Goal: Task Accomplishment & Management: Complete application form

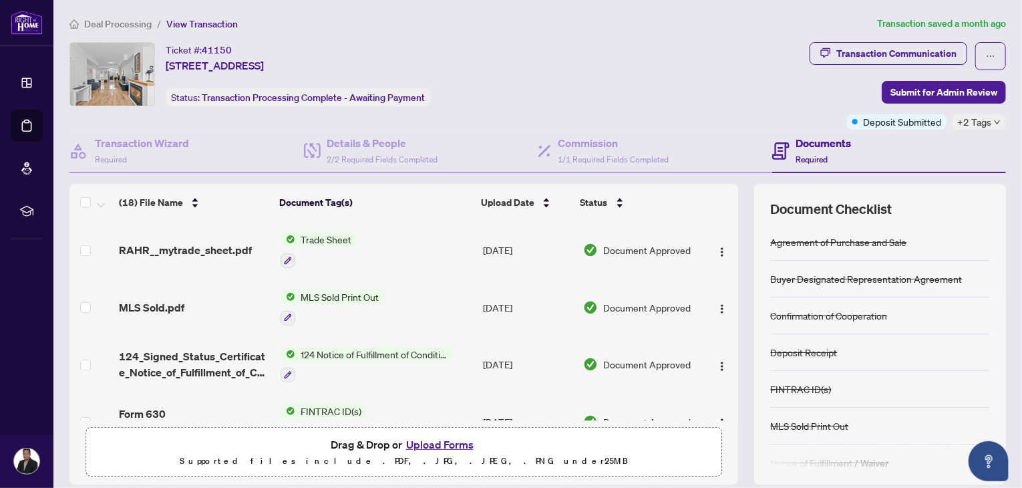
click at [121, 24] on span "Deal Processing" at bounding box center [117, 24] width 67 height 12
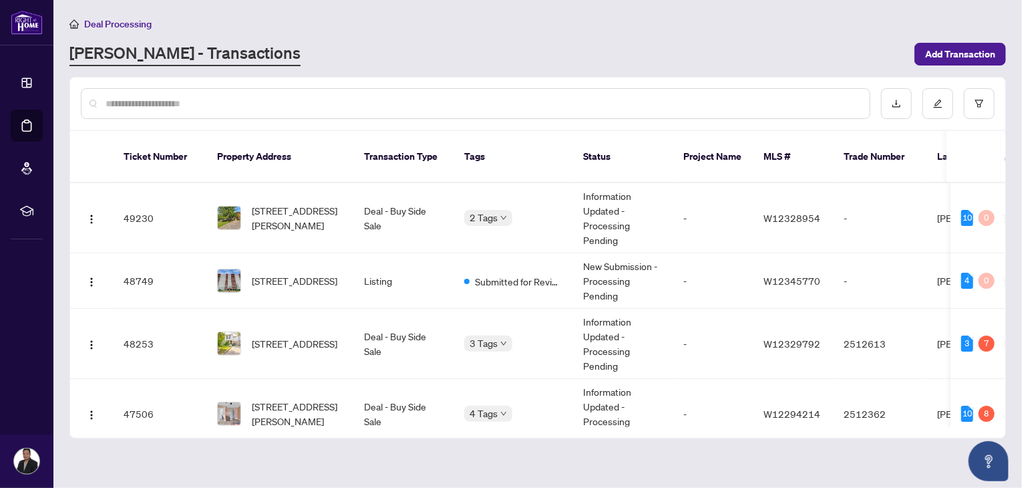
click at [596, 44] on div "[PERSON_NAME] - Transactions" at bounding box center [487, 54] width 837 height 24
click at [560, 38] on div "Deal Processing [PERSON_NAME] - Transactions Add Transaction" at bounding box center [537, 41] width 936 height 50
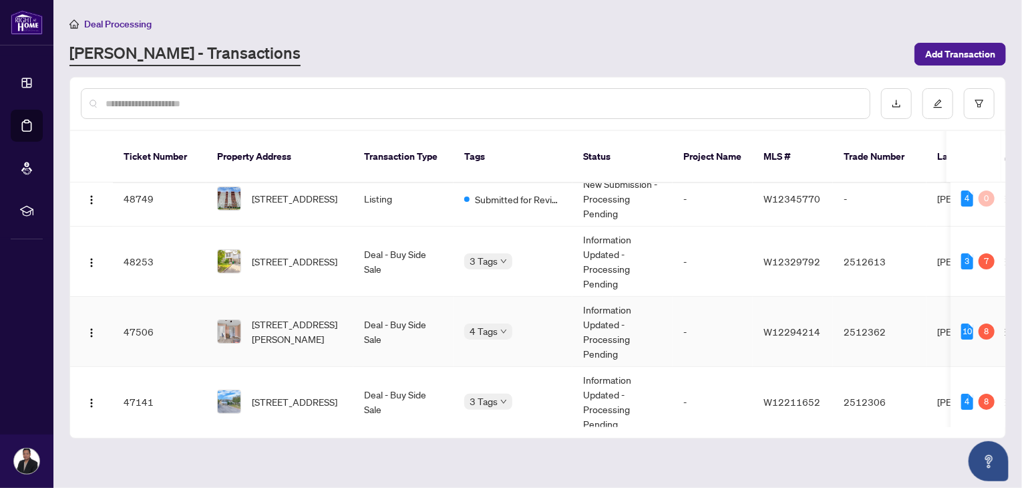
scroll to position [83, 0]
click at [281, 395] on span "[STREET_ADDRESS]" at bounding box center [294, 400] width 85 height 15
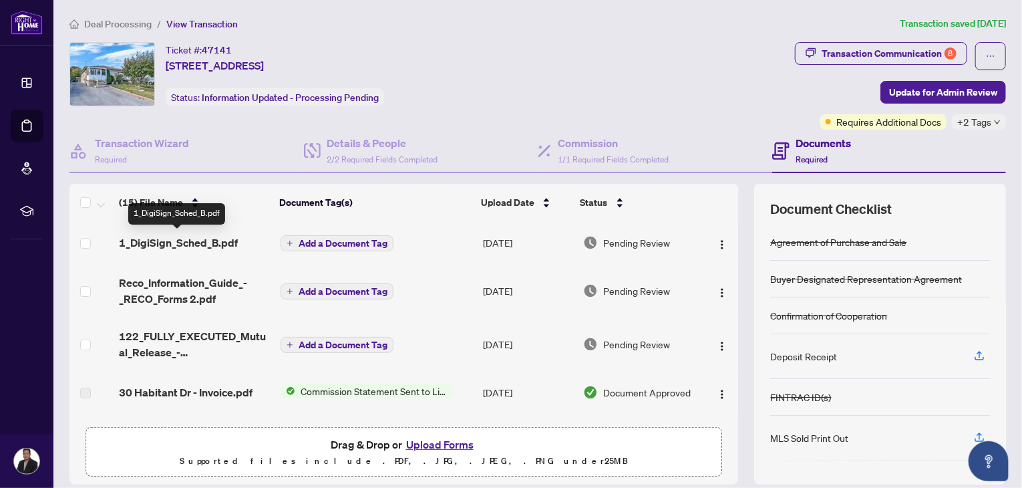
click at [222, 241] on span "1_DigiSign_Sched_B.pdf" at bounding box center [178, 242] width 119 height 16
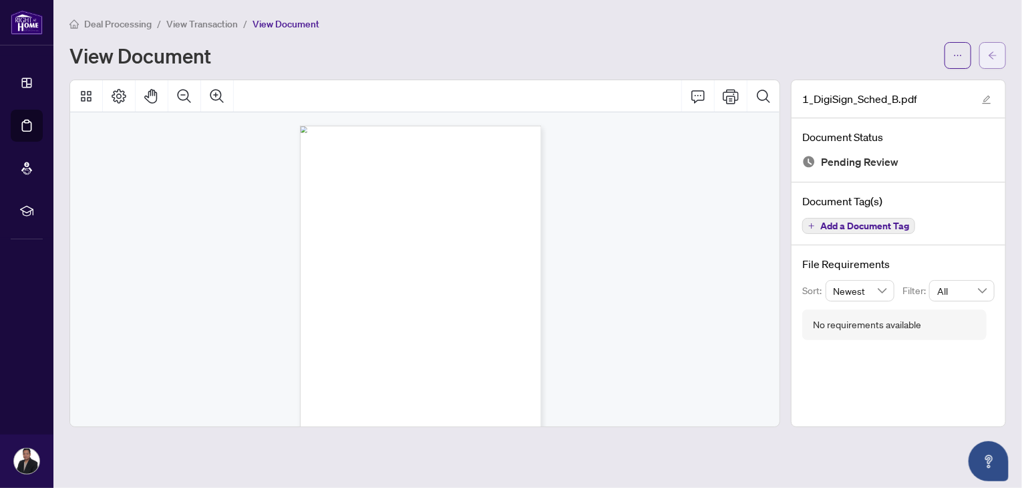
click at [998, 53] on button "button" at bounding box center [992, 55] width 27 height 27
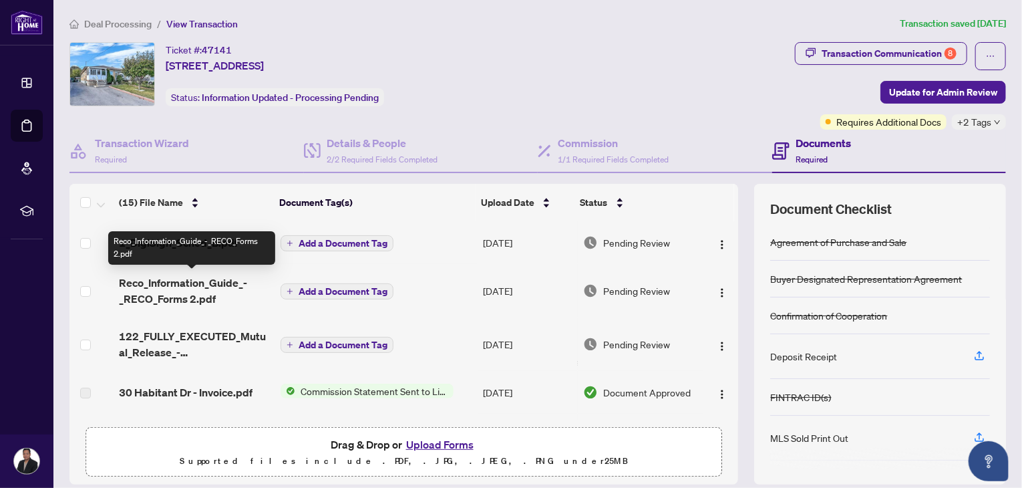
click at [222, 291] on span "Reco_Information_Guide_-_RECO_Forms 2.pdf" at bounding box center [194, 290] width 151 height 32
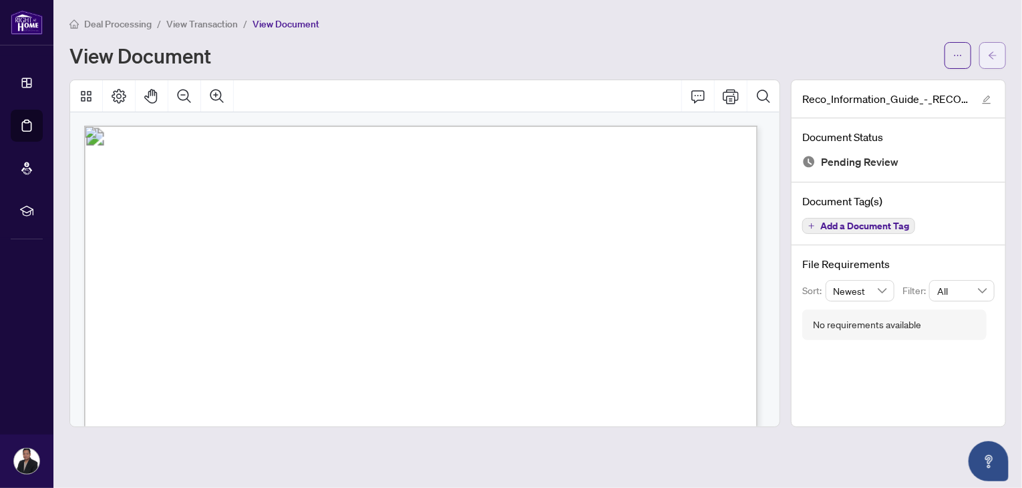
click at [996, 54] on icon "arrow-left" at bounding box center [992, 55] width 9 height 9
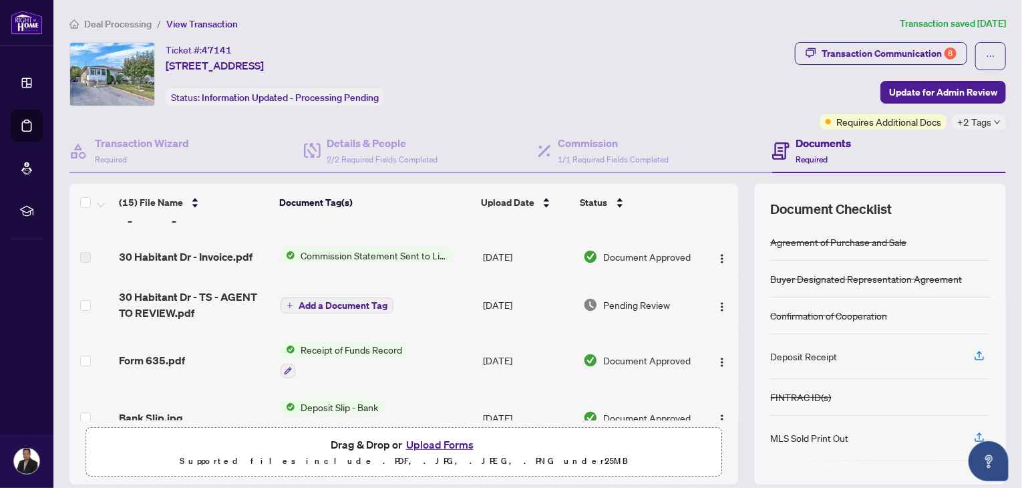
scroll to position [136, 0]
click at [383, 353] on span "Receipt of Funds Record" at bounding box center [351, 348] width 112 height 15
click at [324, 349] on span "Receipt of Funds Record" at bounding box center [351, 348] width 112 height 15
click at [158, 351] on span "Form 635.pdf" at bounding box center [152, 359] width 66 height 16
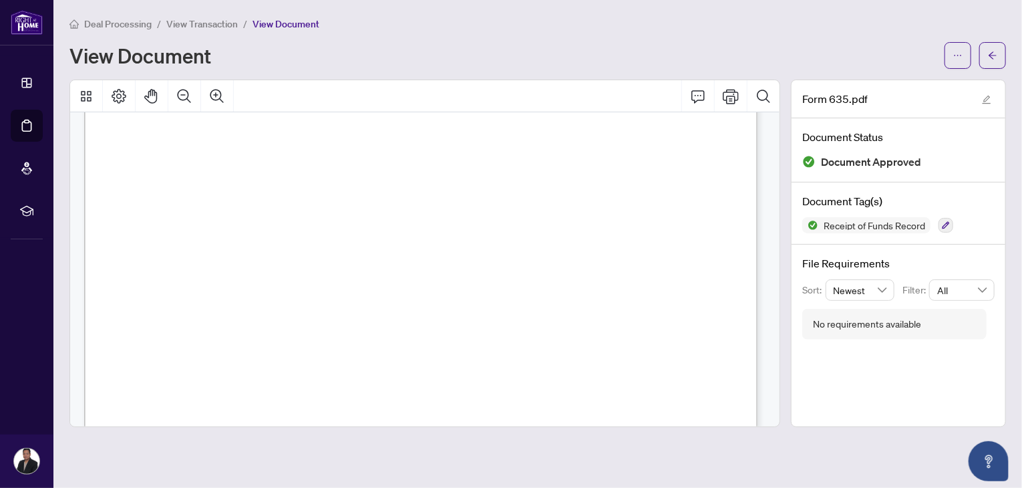
scroll to position [307, 0]
click at [993, 55] on icon "arrow-left" at bounding box center [992, 54] width 8 height 7
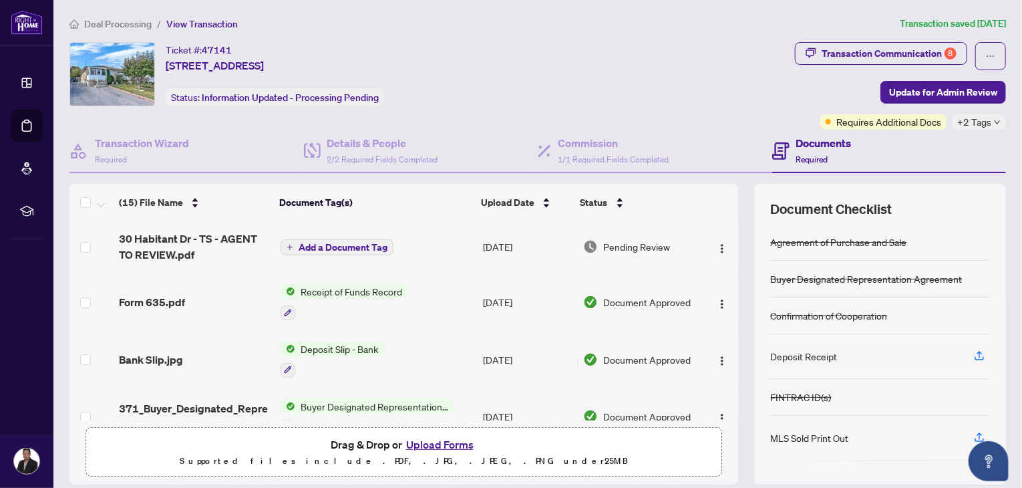
scroll to position [192, 0]
click at [327, 345] on span "Deposit Slip - Bank" at bounding box center [339, 350] width 88 height 15
click at [160, 363] on span "Bank Slip.jpg" at bounding box center [151, 361] width 64 height 16
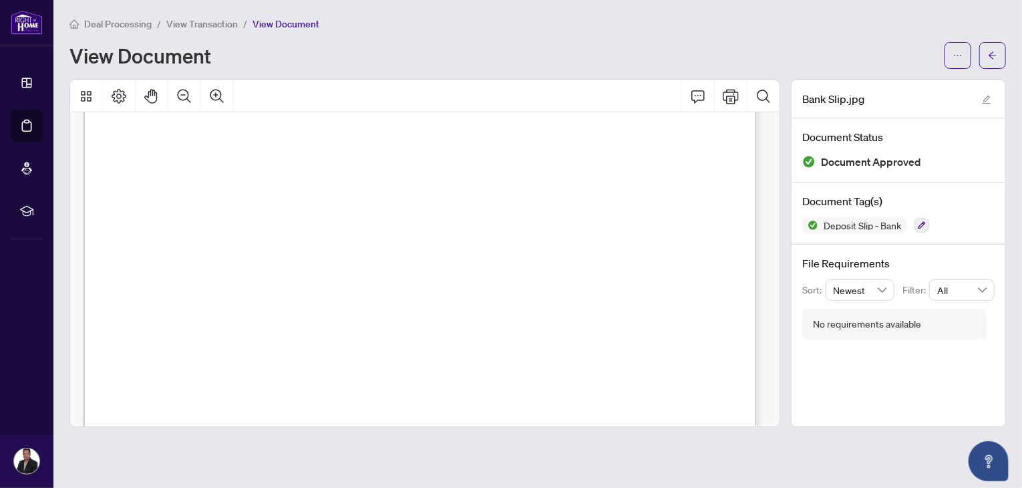
scroll to position [385, 0]
click at [995, 55] on icon "arrow-left" at bounding box center [992, 54] width 8 height 7
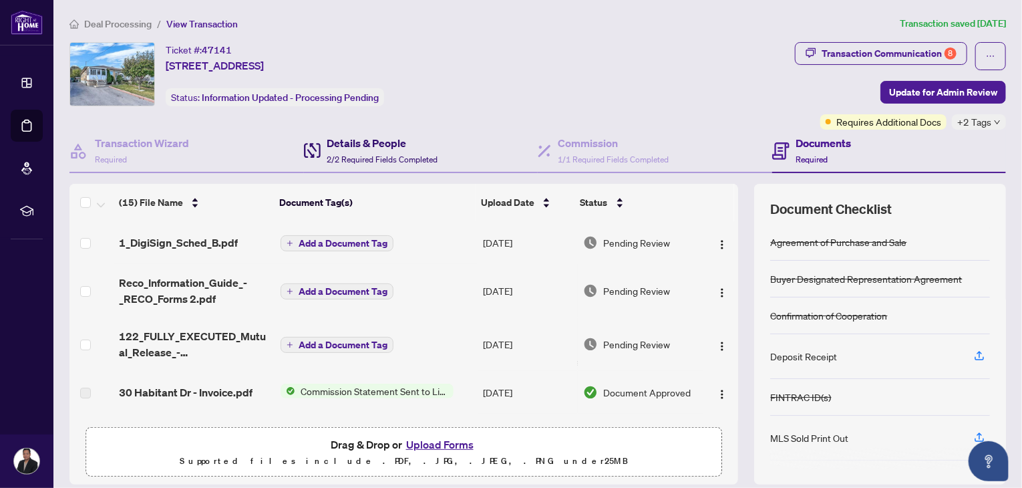
click at [343, 140] on h4 "Details & People" at bounding box center [382, 143] width 111 height 16
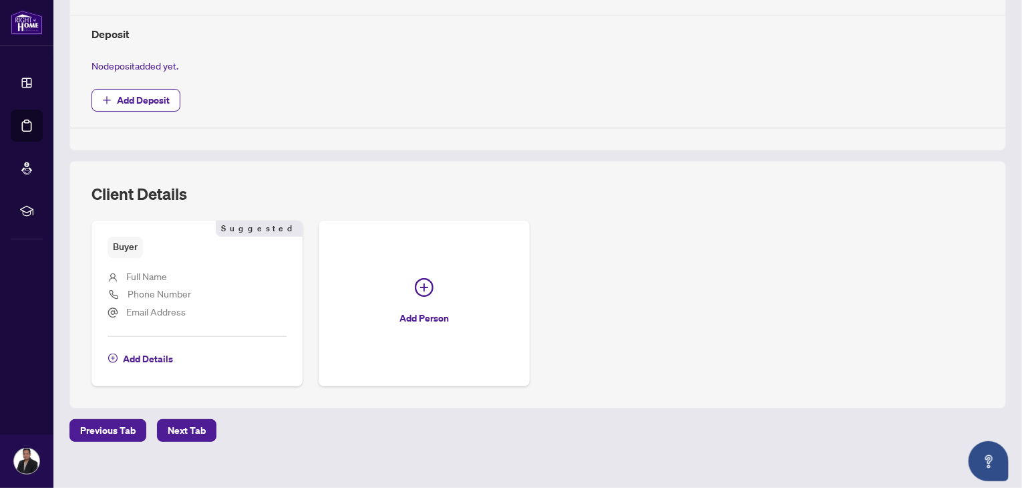
scroll to position [478, 0]
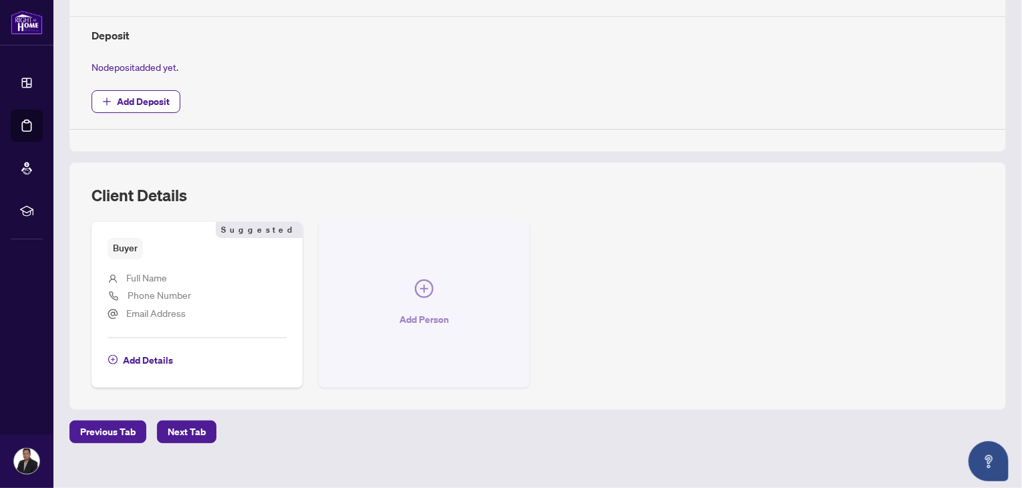
click at [417, 286] on icon "plus-circle" at bounding box center [424, 288] width 19 height 19
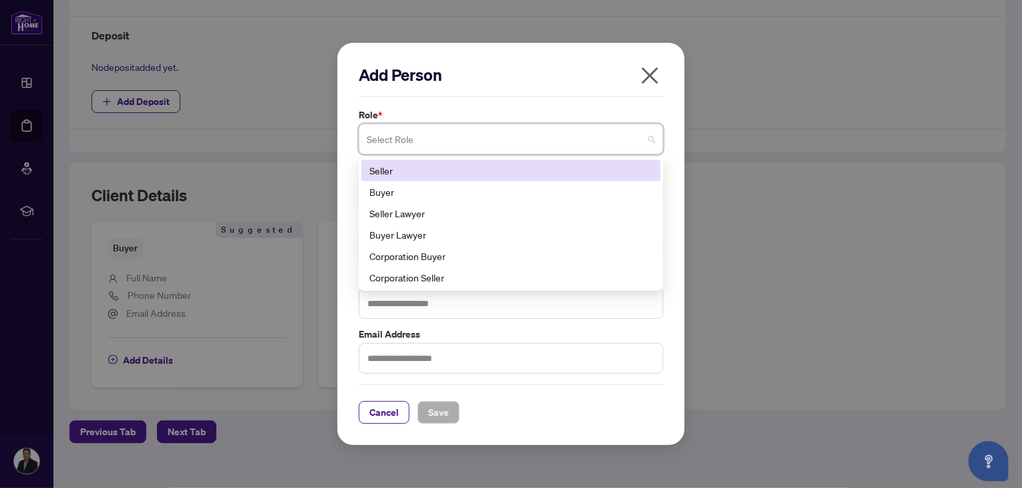
click at [654, 140] on span at bounding box center [511, 138] width 289 height 25
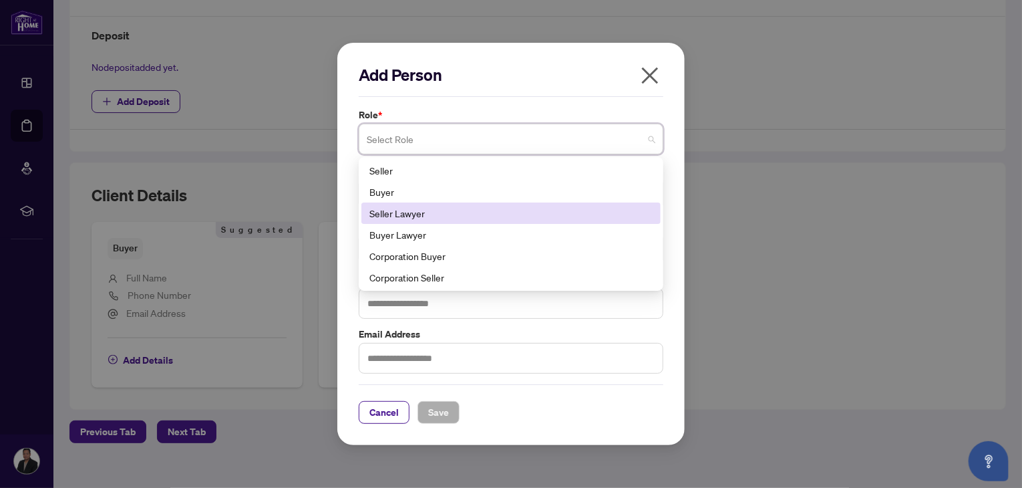
click at [492, 216] on div "Seller Lawyer" at bounding box center [510, 213] width 283 height 15
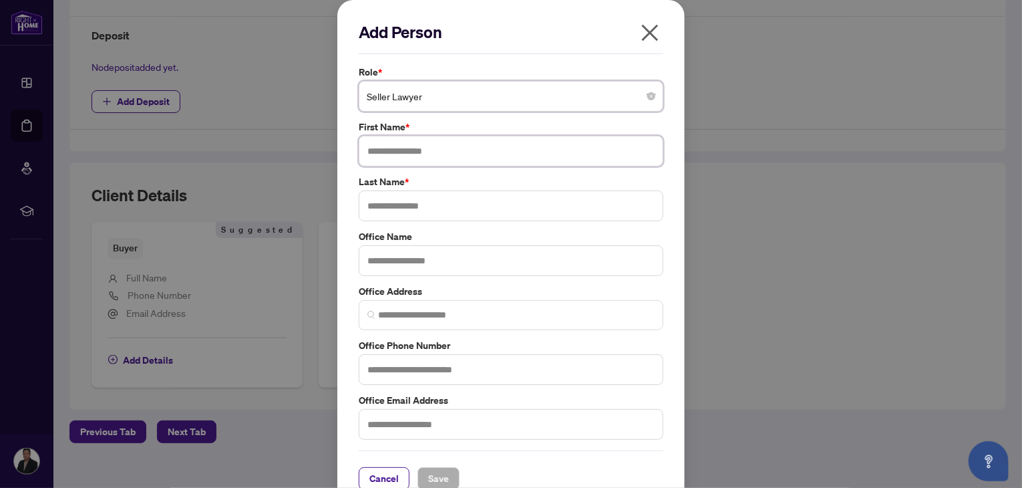
click at [456, 156] on input "text" at bounding box center [511, 151] width 305 height 31
type input "******"
click at [429, 205] on input "text" at bounding box center [511, 205] width 305 height 31
type input "***"
click at [426, 257] on input "text" at bounding box center [511, 260] width 305 height 31
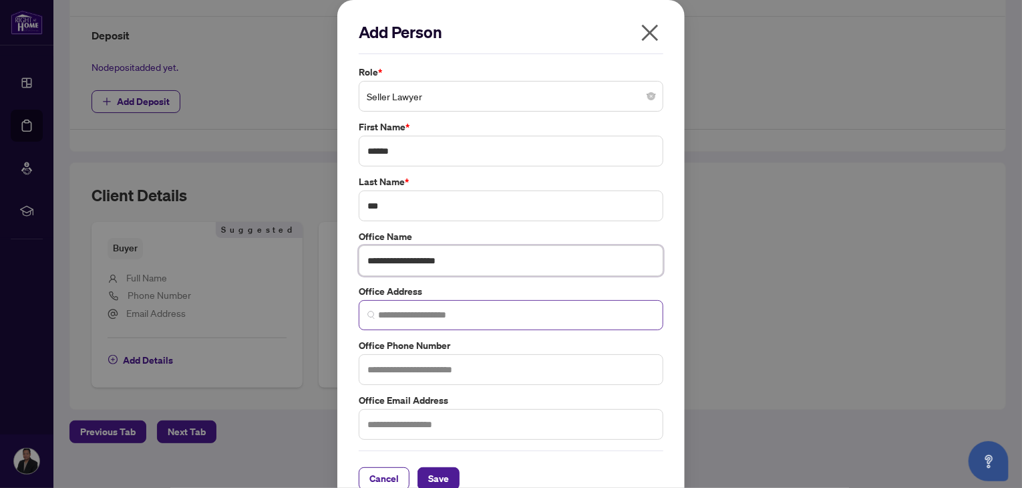
type input "**********"
click at [404, 309] on input "search" at bounding box center [516, 315] width 276 height 14
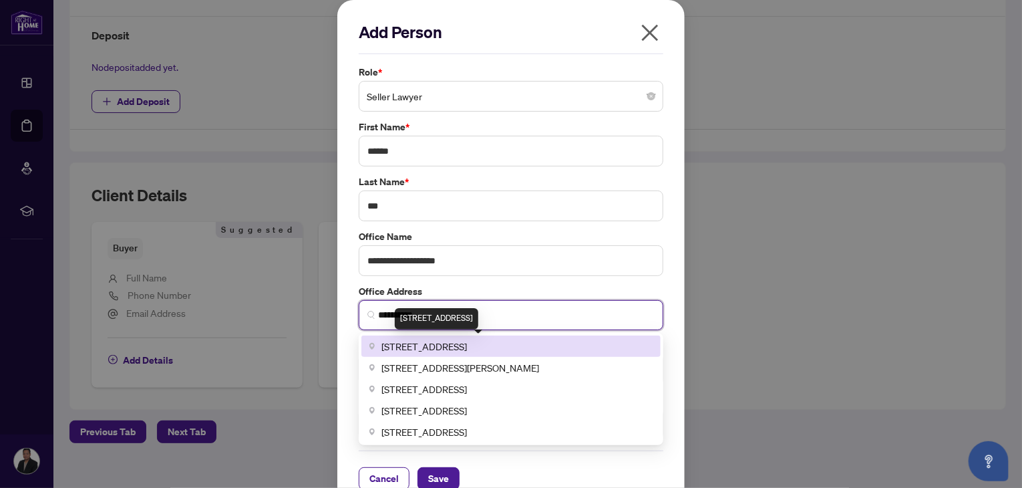
click at [440, 340] on span "[STREET_ADDRESS]" at bounding box center [423, 346] width 85 height 15
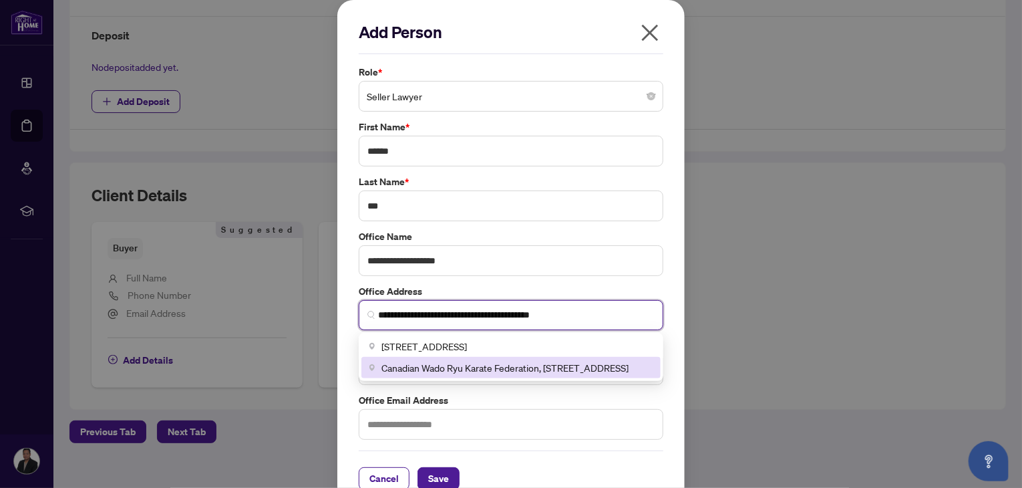
click at [378, 311] on input "**********" at bounding box center [516, 315] width 276 height 14
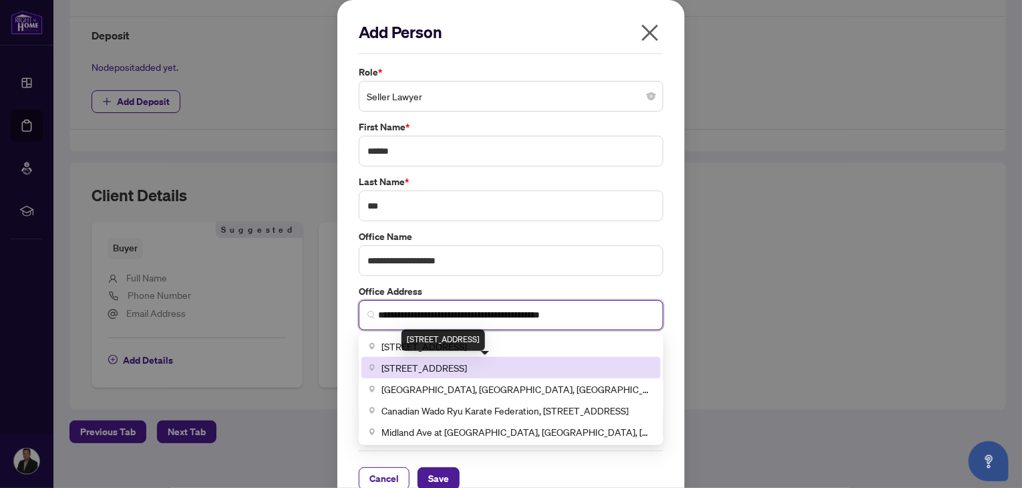
click at [422, 363] on span "[STREET_ADDRESS]" at bounding box center [423, 367] width 85 height 15
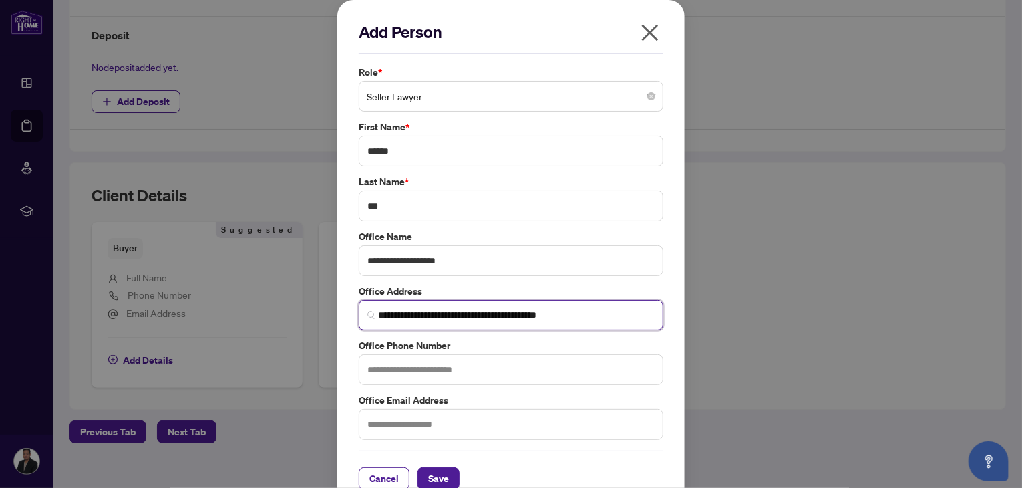
type input "**********"
click at [408, 371] on input "text" at bounding box center [511, 369] width 305 height 31
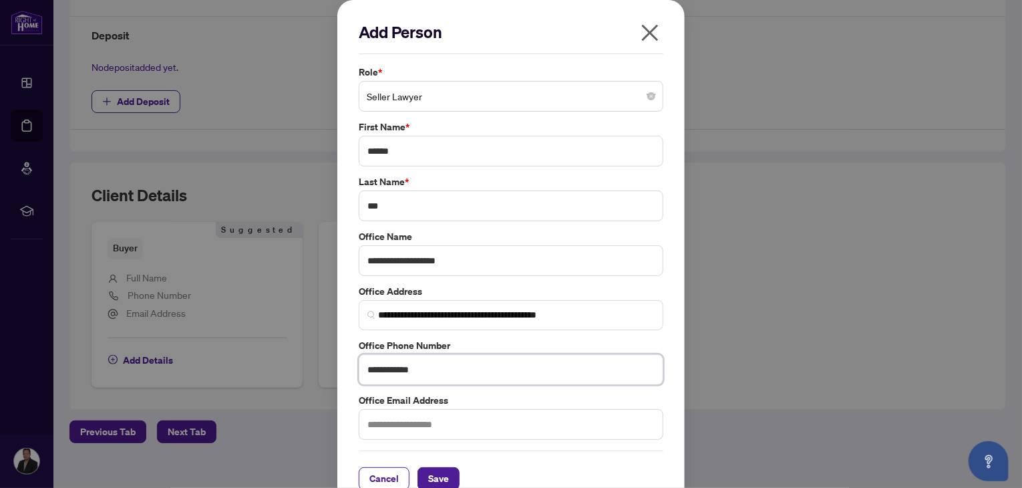
type input "**********"
click at [403, 424] on input "text" at bounding box center [511, 424] width 305 height 31
click at [435, 480] on span "Save" at bounding box center [438, 477] width 21 height 21
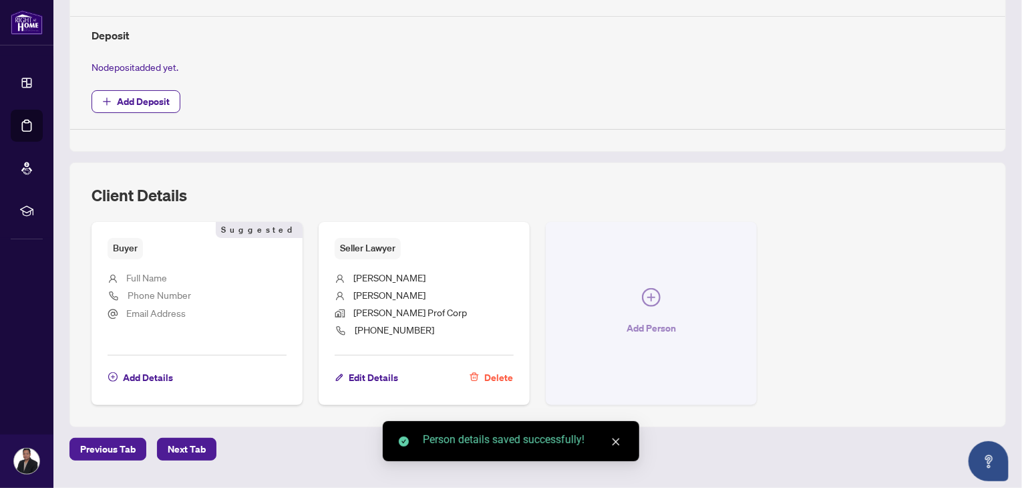
click at [647, 293] on icon "plus-circle" at bounding box center [651, 297] width 8 height 8
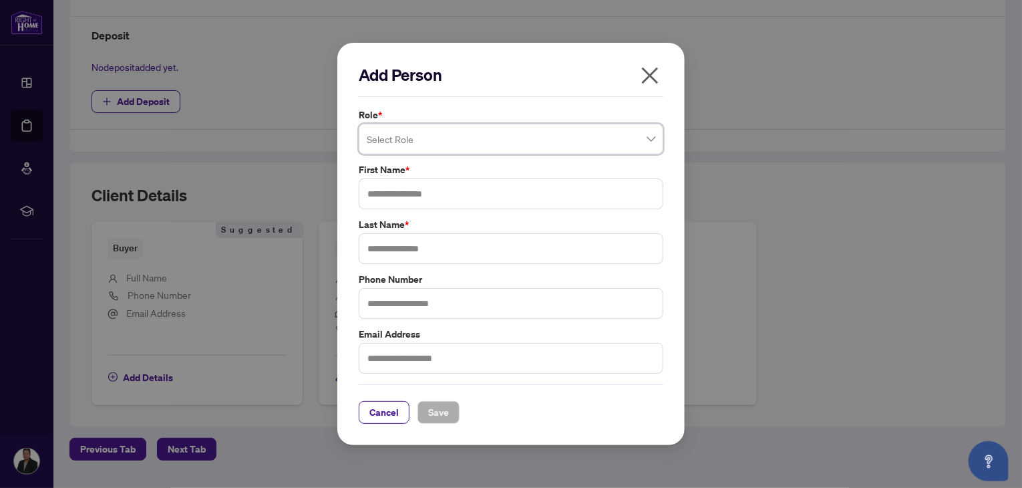
click at [649, 138] on span at bounding box center [511, 138] width 289 height 25
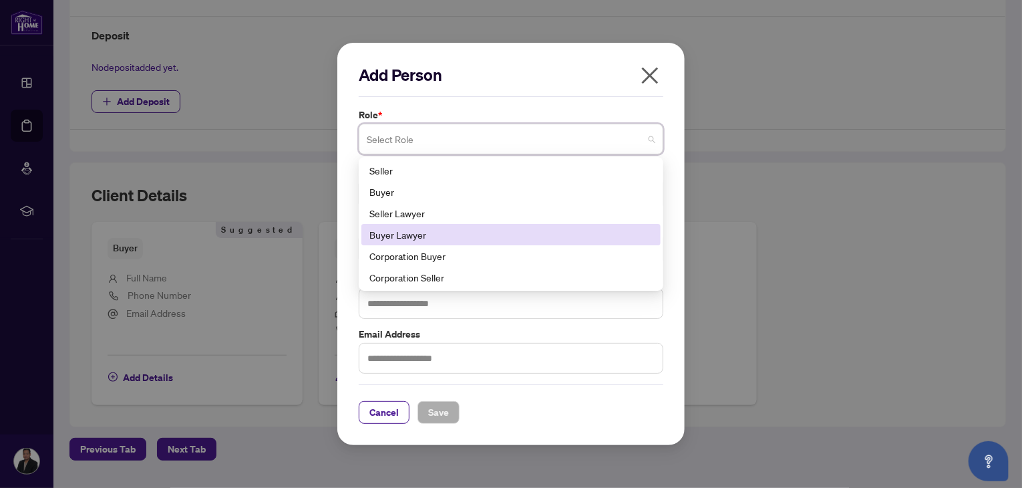
click at [482, 236] on div "Buyer Lawyer" at bounding box center [510, 234] width 283 height 15
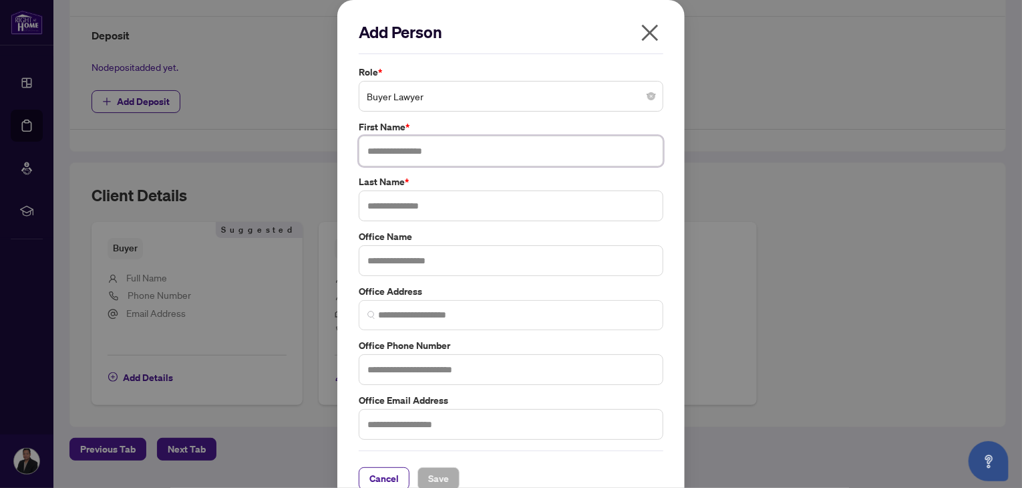
click at [407, 148] on input "text" at bounding box center [511, 151] width 305 height 31
type input "****"
click at [401, 210] on input "text" at bounding box center [511, 205] width 305 height 31
type input "******"
click at [411, 264] on input "text" at bounding box center [511, 260] width 305 height 31
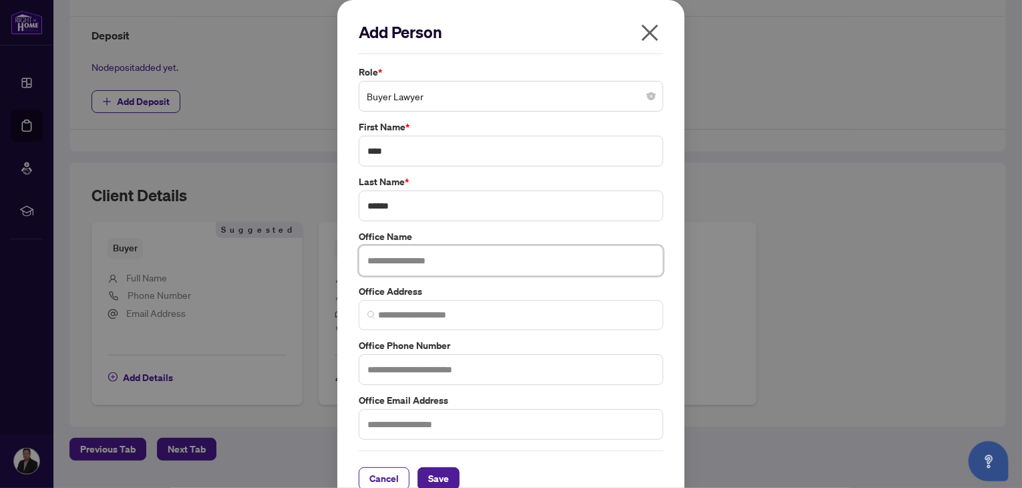
type input "*"
type input "**********"
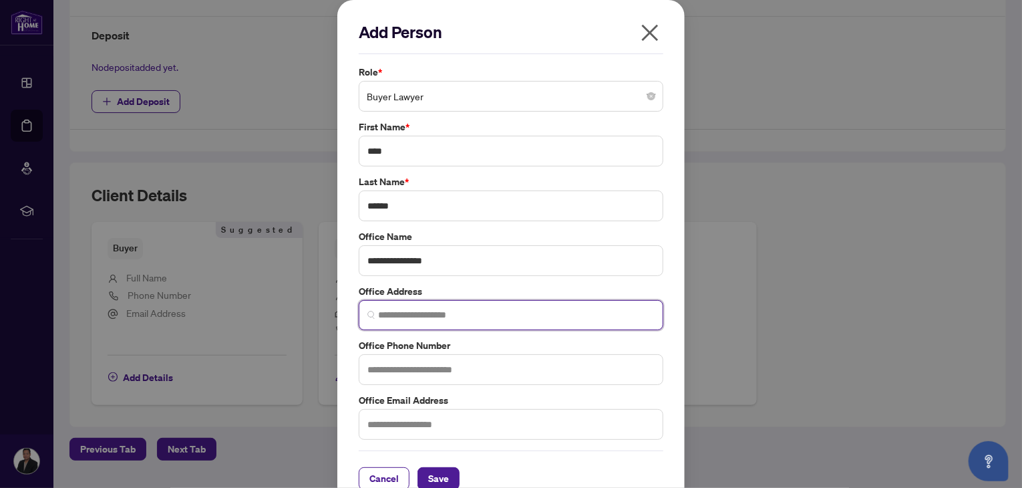
click at [390, 315] on input "search" at bounding box center [516, 315] width 276 height 14
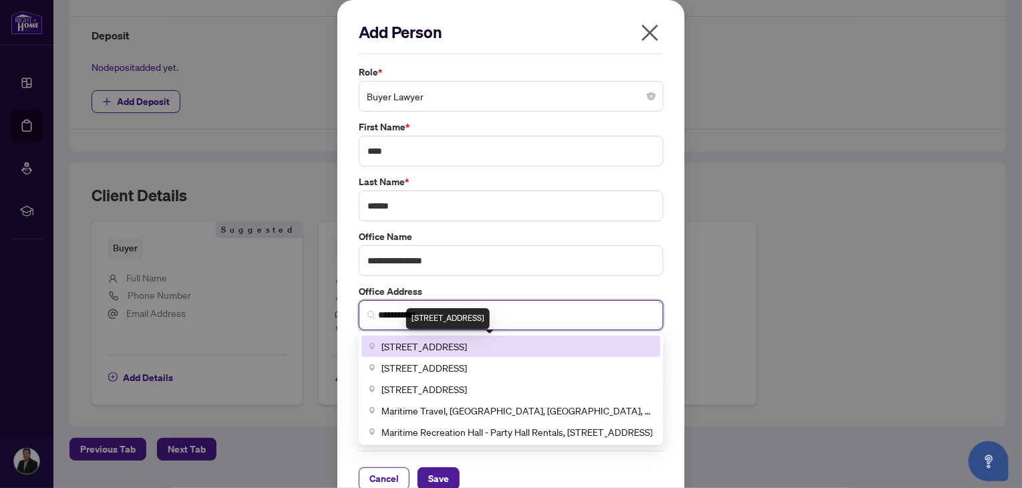
click at [467, 350] on span "[STREET_ADDRESS]" at bounding box center [423, 346] width 85 height 15
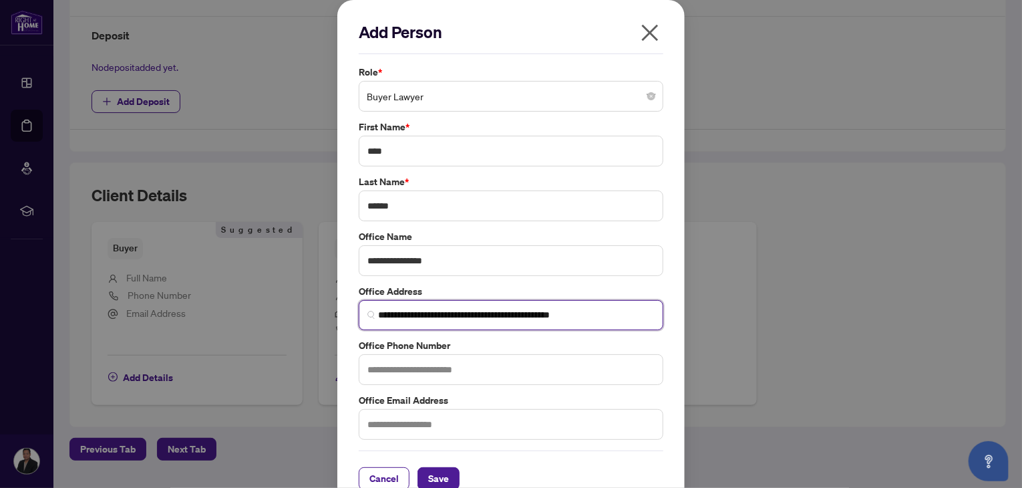
type input "**********"
click at [405, 372] on input "text" at bounding box center [511, 369] width 305 height 31
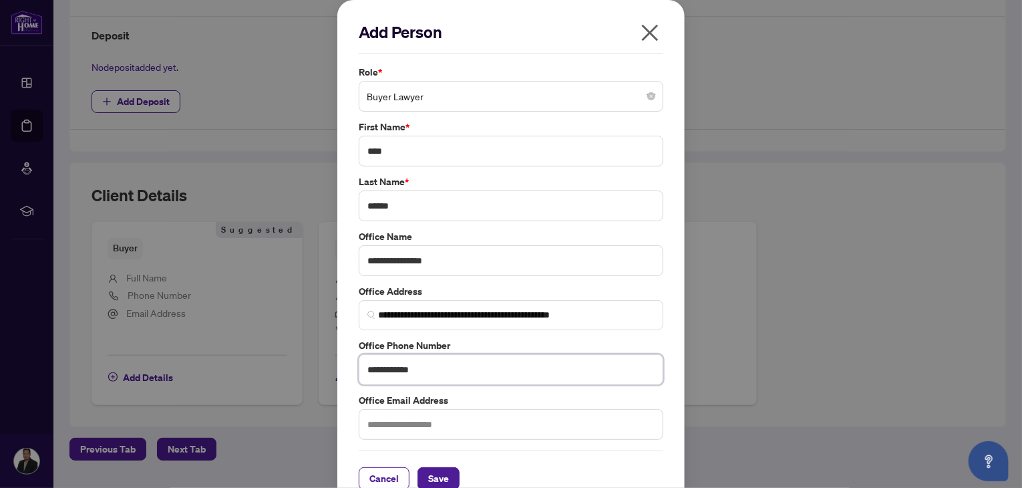
type input "**********"
click at [383, 417] on input "text" at bounding box center [511, 424] width 305 height 31
type input "**********"
click at [428, 474] on span "Save" at bounding box center [438, 477] width 21 height 21
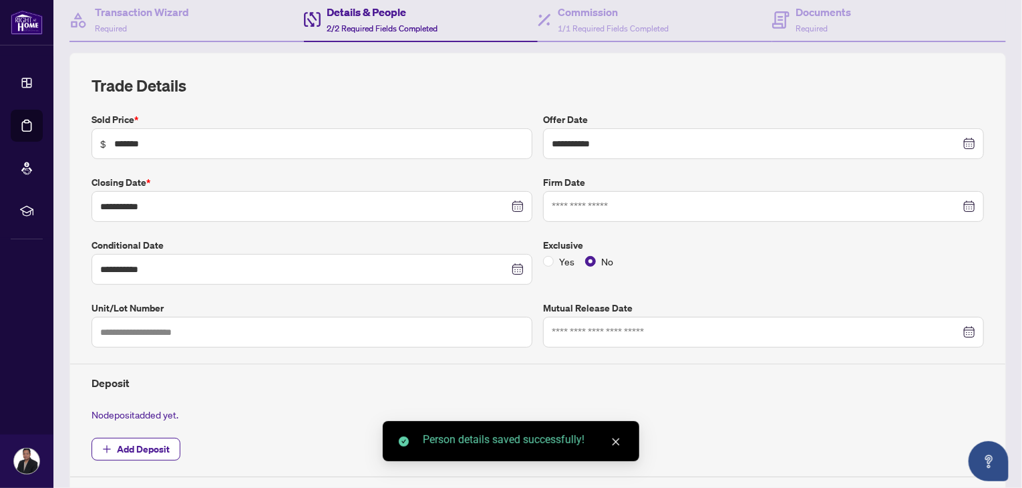
scroll to position [0, 0]
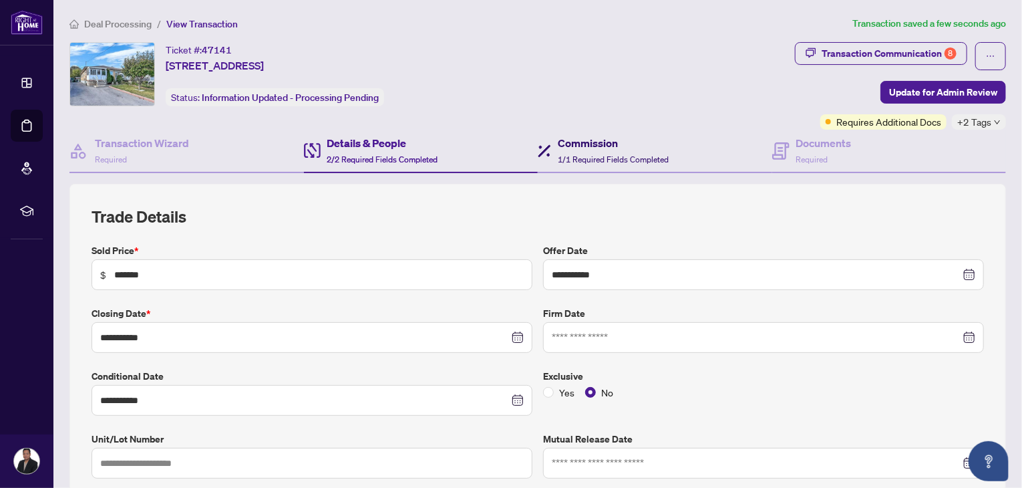
click at [580, 154] on span "1/1 Required Fields Completed" at bounding box center [613, 159] width 111 height 10
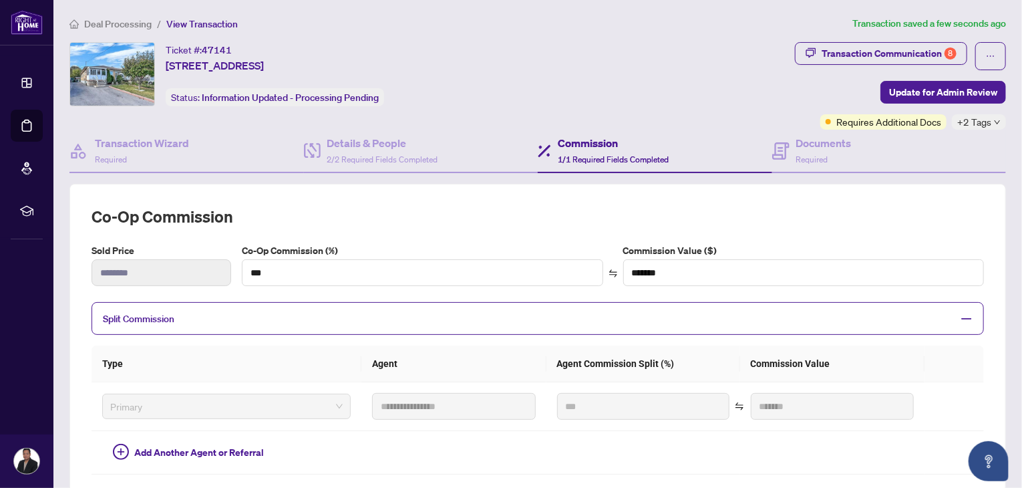
click at [459, 207] on h2 "Co-op Commission" at bounding box center [537, 216] width 892 height 21
click at [806, 146] on h4 "Documents" at bounding box center [823, 143] width 55 height 16
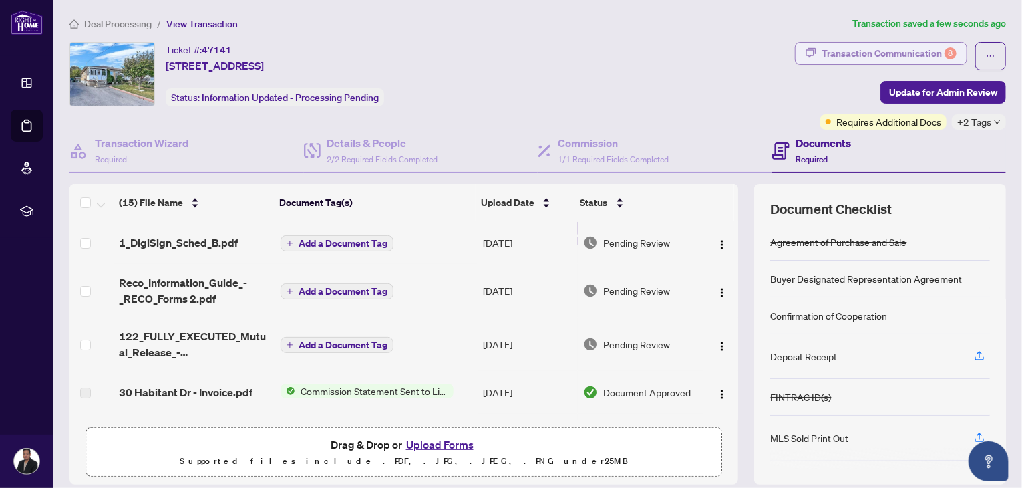
click at [914, 49] on div "Transaction Communication 8" at bounding box center [888, 53] width 135 height 21
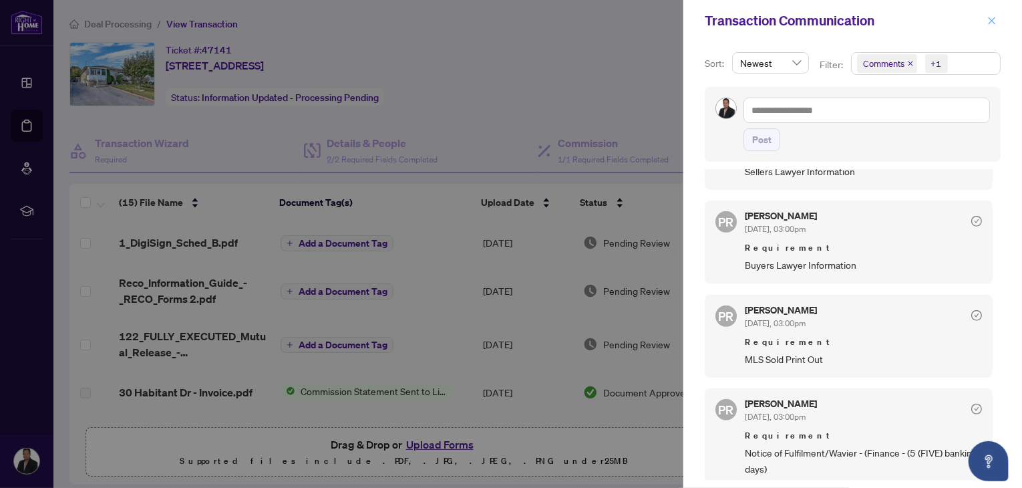
click at [989, 17] on icon "close" at bounding box center [991, 20] width 9 height 9
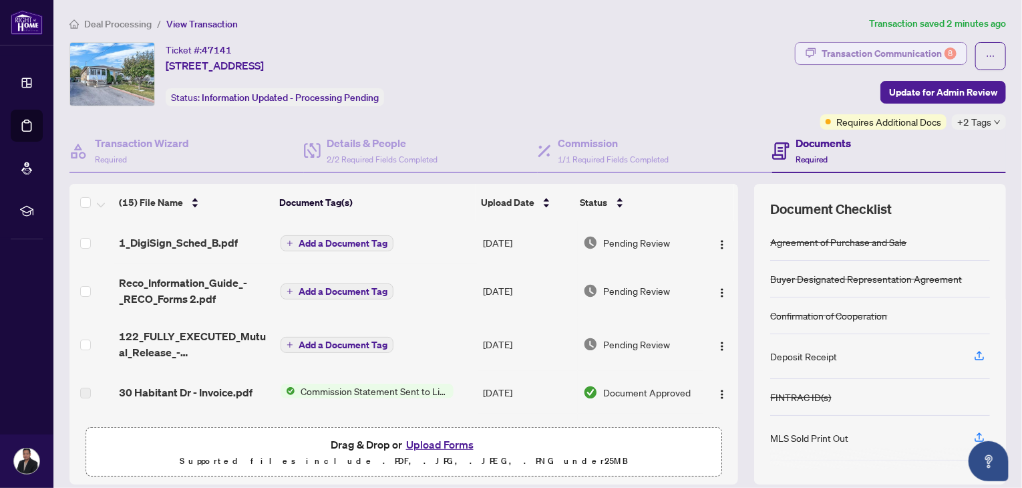
click at [932, 49] on div "Transaction Communication 8" at bounding box center [888, 53] width 135 height 21
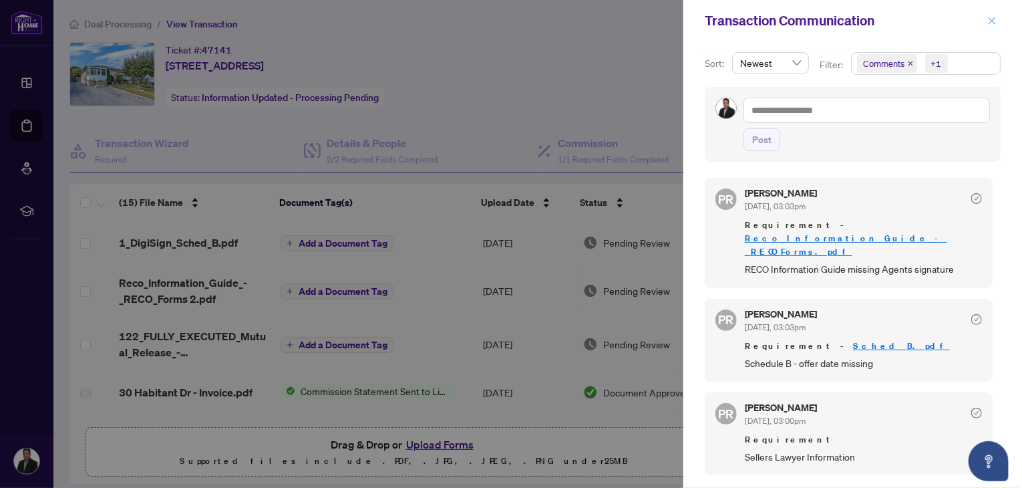
click at [992, 23] on icon "close" at bounding box center [991, 20] width 9 height 9
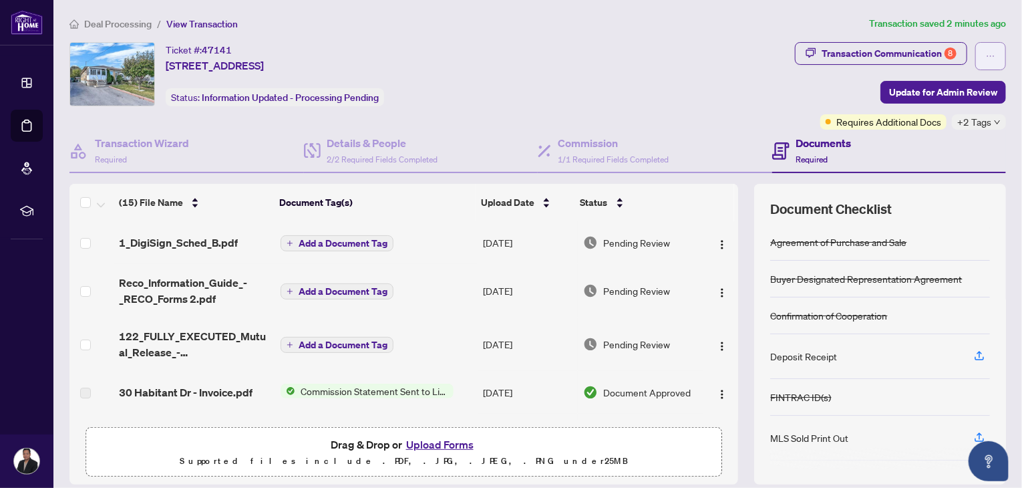
click at [986, 59] on icon "ellipsis" at bounding box center [990, 55] width 9 height 9
click at [816, 83] on div "Transaction Communication 8 Update for Admin Review Requires Additional Docs +2…" at bounding box center [900, 85] width 211 height 87
click at [877, 122] on span "Requires Additional Docs" at bounding box center [888, 121] width 105 height 15
click at [727, 80] on div "Ticket #: 47141 [STREET_ADDRESS] Status: Information Updated - Processing Pendi…" at bounding box center [429, 74] width 720 height 64
click at [435, 442] on button "Upload Forms" at bounding box center [439, 443] width 75 height 17
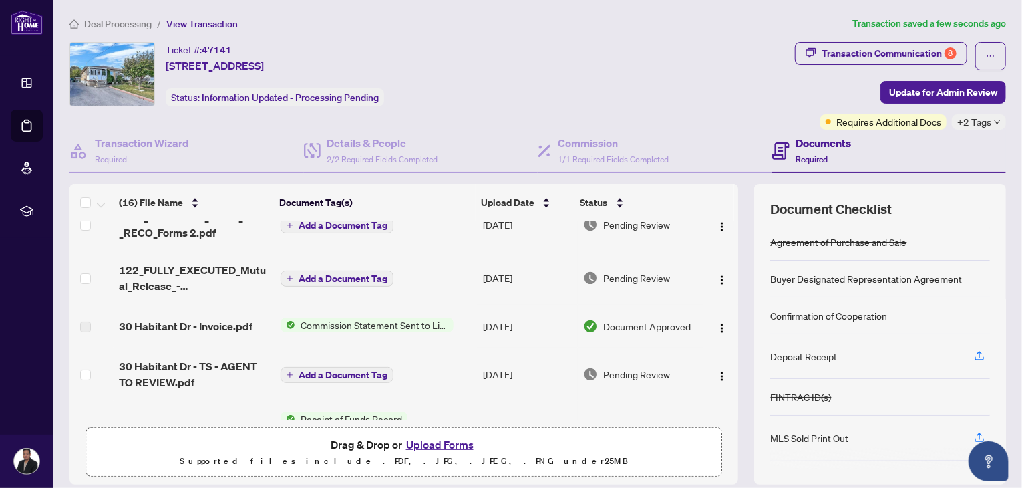
scroll to position [110, 0]
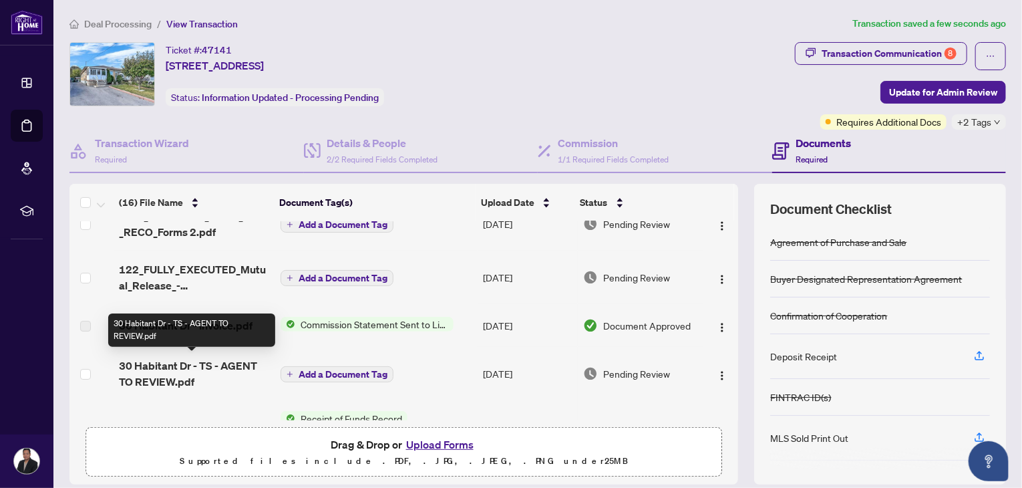
click at [163, 364] on span "30 Habitant Dr - TS - AGENT TO REVIEW.pdf" at bounding box center [194, 373] width 151 height 32
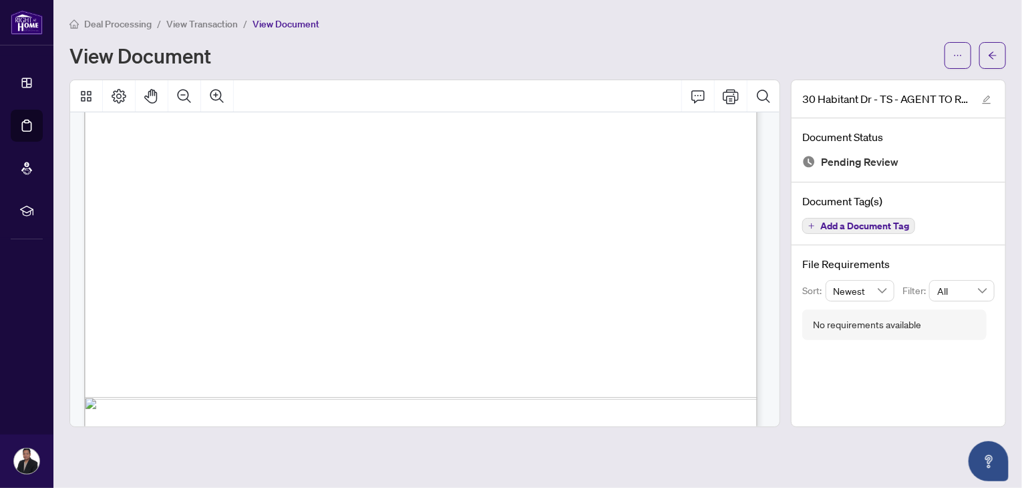
scroll to position [556, 0]
click at [995, 57] on icon "arrow-left" at bounding box center [992, 55] width 9 height 9
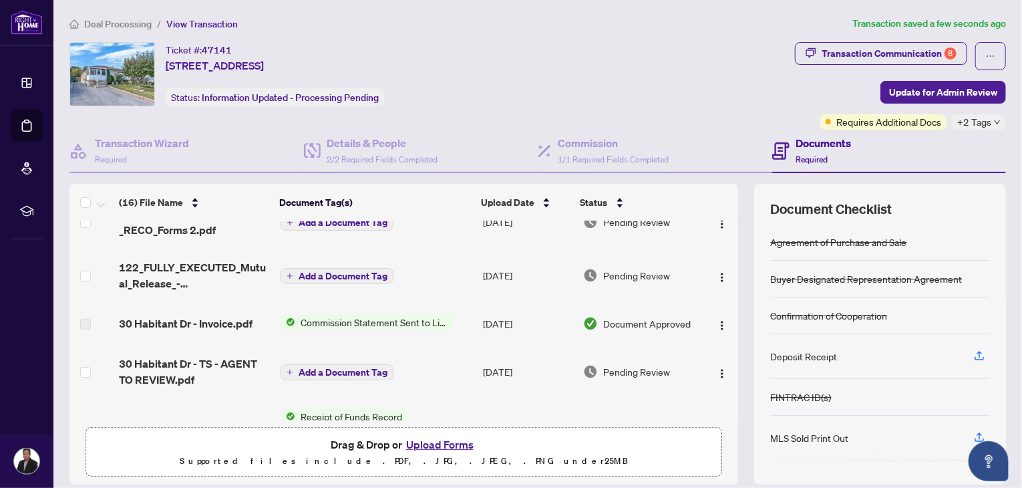
scroll to position [112, 0]
click at [168, 322] on span "30 Habitant Dr - Invoice.pdf" at bounding box center [186, 323] width 134 height 16
click at [219, 322] on span "30 Habitant Dr - Invoice.pdf" at bounding box center [186, 323] width 134 height 16
click at [371, 319] on span "Commission Statement Sent to Listing Brokerage" at bounding box center [374, 322] width 158 height 15
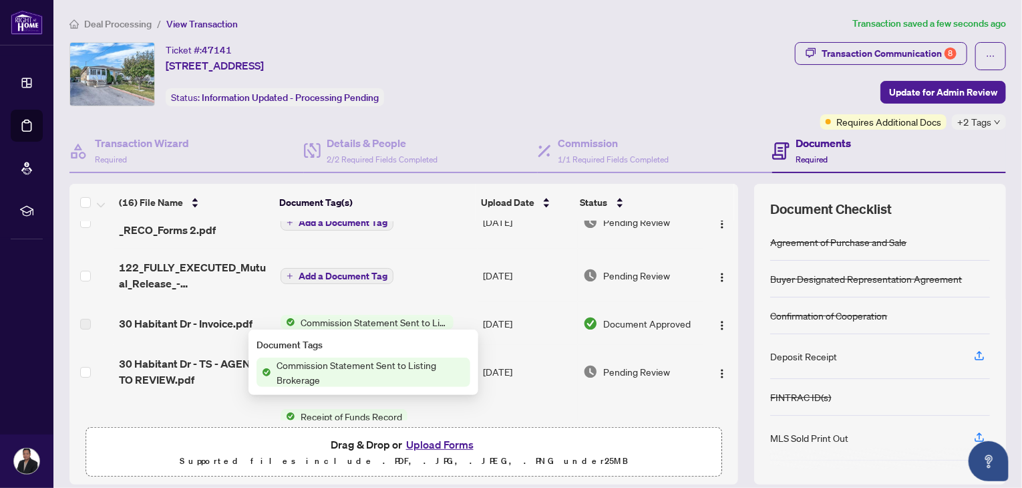
click at [363, 371] on span "Commission Statement Sent to Listing Brokerage" at bounding box center [370, 371] width 199 height 29
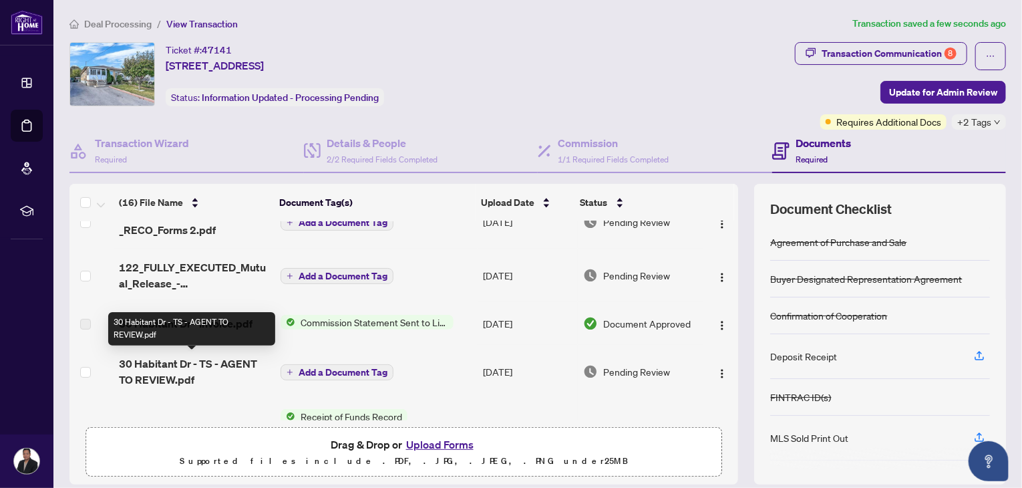
click at [162, 367] on span "30 Habitant Dr - TS - AGENT TO REVIEW.pdf" at bounding box center [194, 371] width 151 height 32
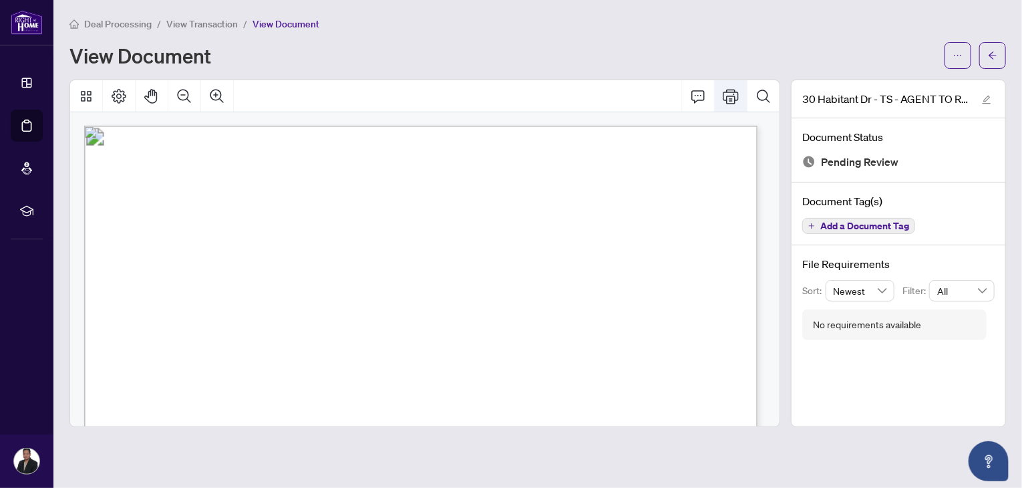
click at [730, 97] on icon "Print" at bounding box center [731, 96] width 16 height 16
click at [984, 57] on button "button" at bounding box center [992, 55] width 27 height 27
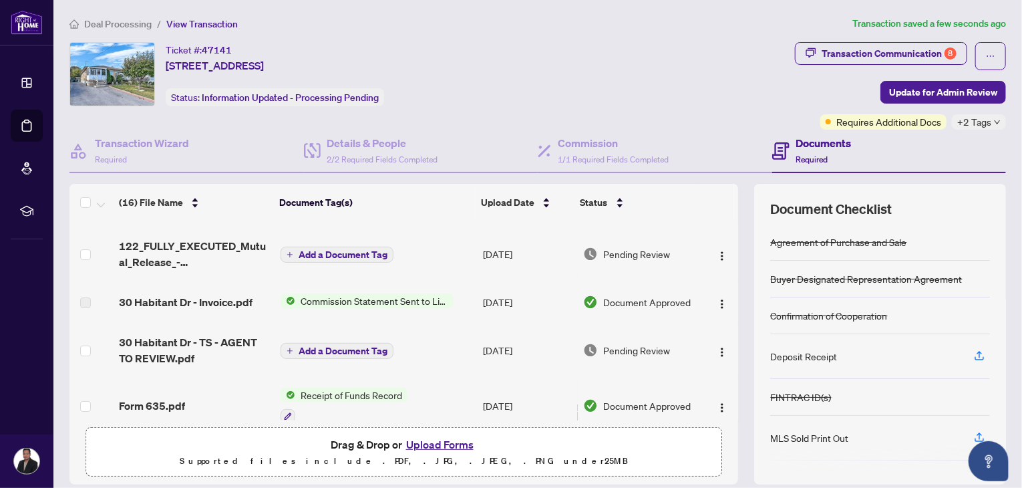
scroll to position [128, 0]
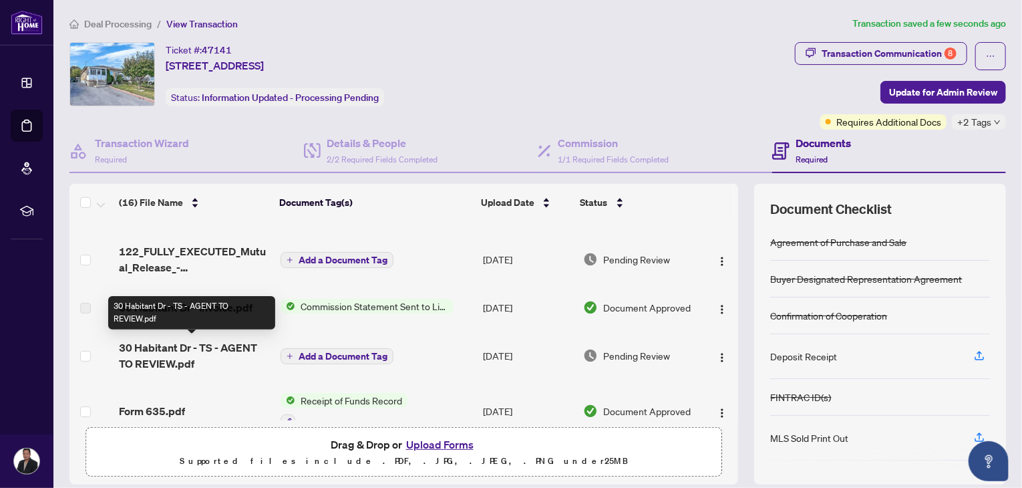
click at [174, 352] on span "30 Habitant Dr - TS - AGENT TO REVIEW.pdf" at bounding box center [194, 355] width 151 height 32
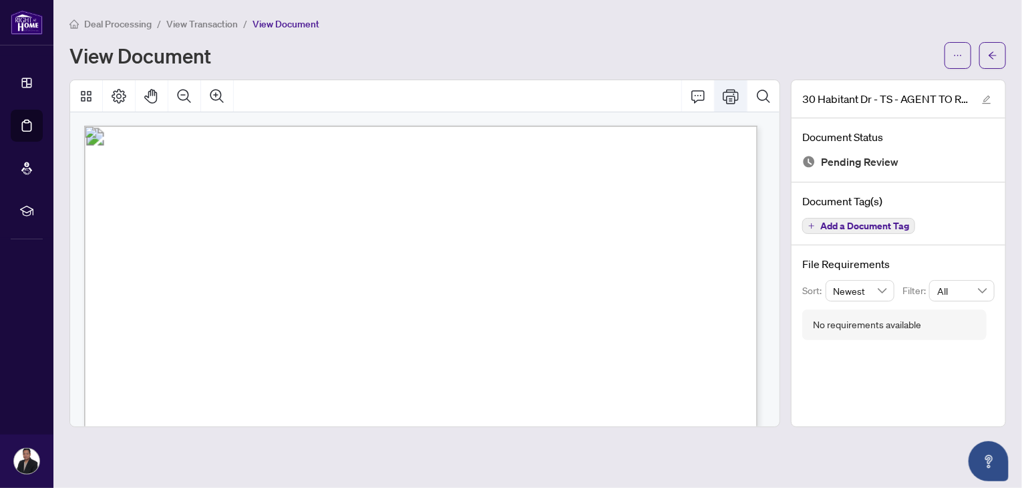
click at [731, 93] on icon "Print" at bounding box center [731, 96] width 16 height 16
click at [992, 57] on icon "arrow-left" at bounding box center [992, 54] width 8 height 7
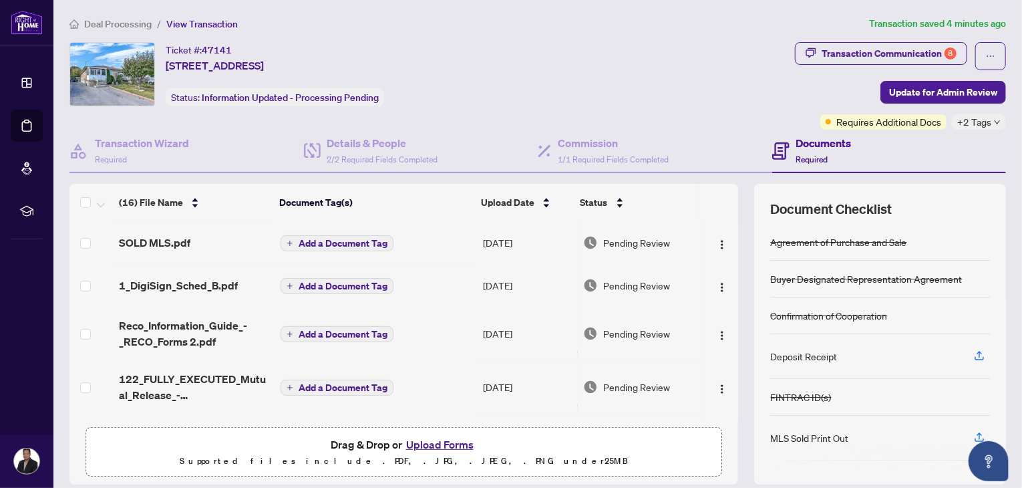
click at [433, 443] on button "Upload Forms" at bounding box center [439, 443] width 75 height 17
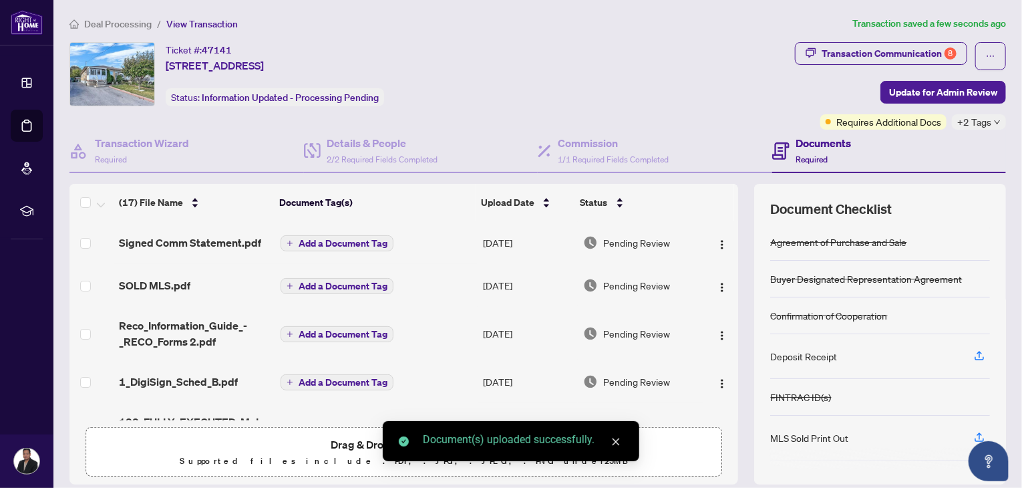
click at [282, 449] on div "Drag & Drop or Upload Forms Supported files include .PDF, .JPG, .JPEG, .PNG und…" at bounding box center [403, 451] width 619 height 33
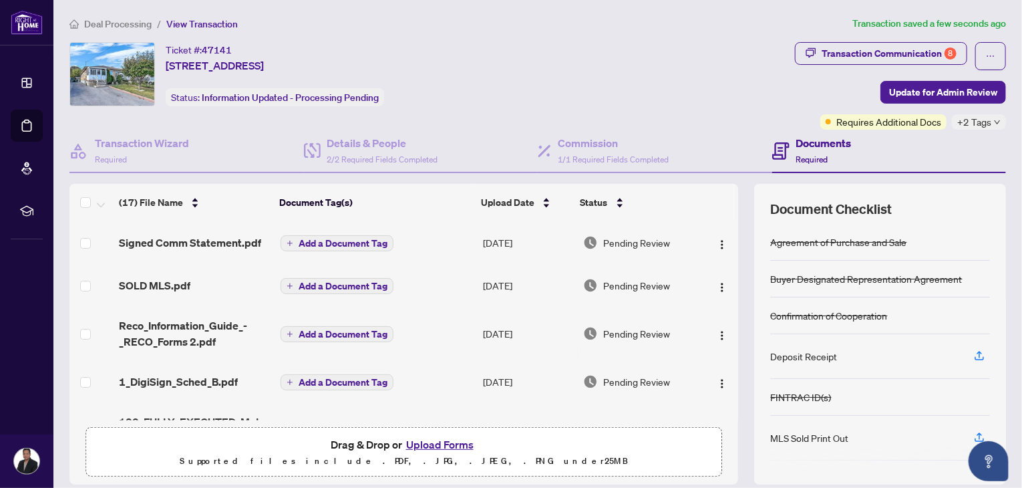
click at [442, 445] on button "Upload Forms" at bounding box center [439, 443] width 75 height 17
click at [441, 442] on button "Upload Forms" at bounding box center [439, 443] width 75 height 17
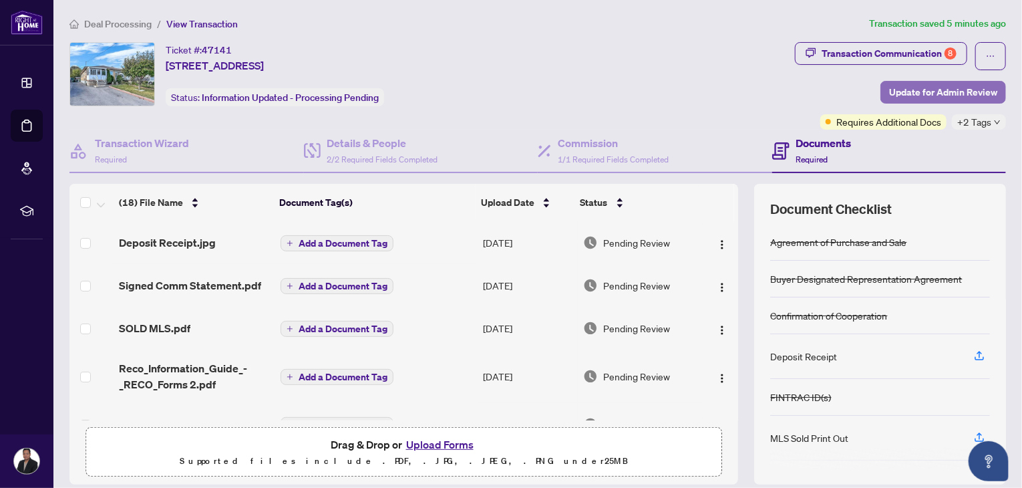
click at [913, 93] on span "Update for Admin Review" at bounding box center [943, 91] width 108 height 21
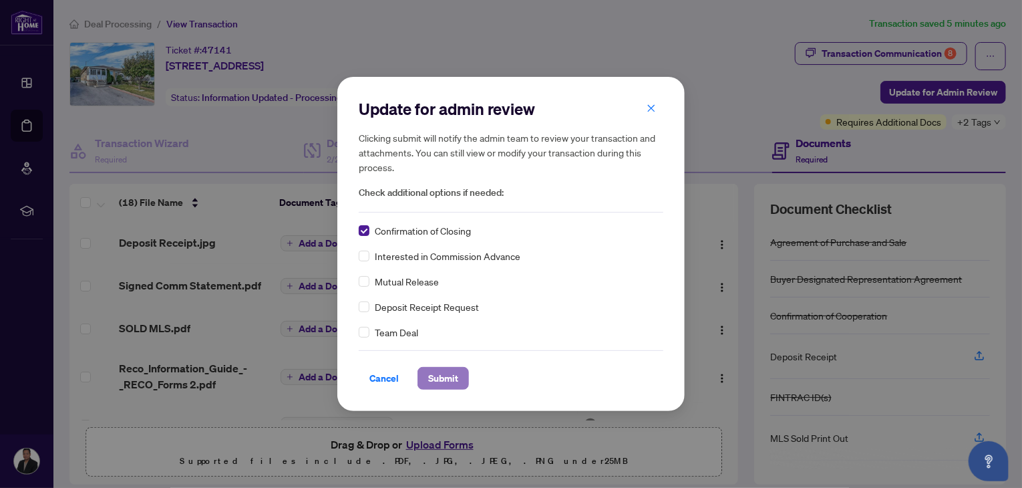
click at [441, 383] on span "Submit" at bounding box center [443, 377] width 30 height 21
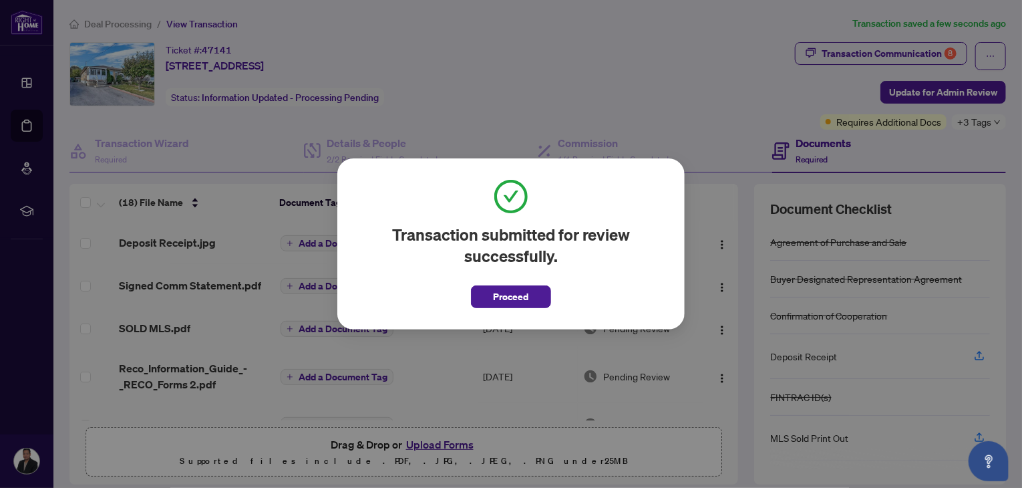
click at [510, 309] on div "Transaction submitted for review successfully. Proceed Cancel OK" at bounding box center [510, 243] width 347 height 171
click at [508, 303] on span "Proceed" at bounding box center [511, 296] width 35 height 21
